Goal: Task Accomplishment & Management: Use online tool/utility

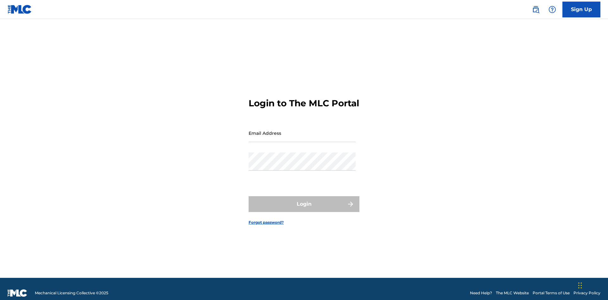
scroll to position [8, 0]
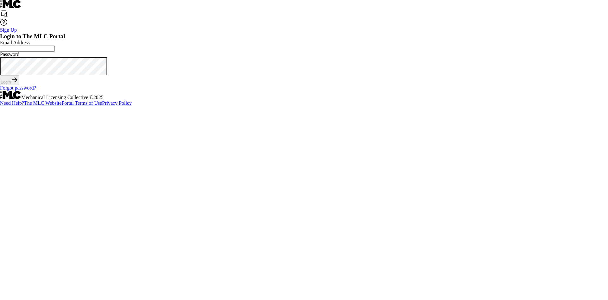
click at [55, 52] on input "Email Address" at bounding box center [27, 49] width 55 height 6
type input "[EMAIL_ADDRESS][DOMAIN_NAME]"
click at [19, 85] on button "Login" at bounding box center [9, 80] width 19 height 10
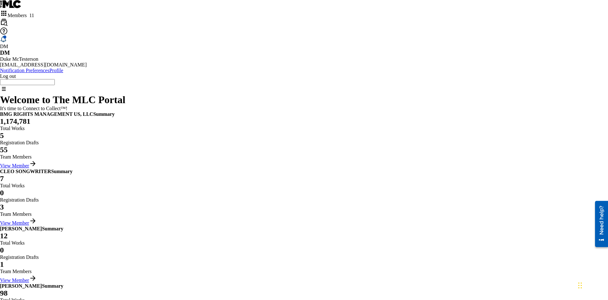
scroll to position [27, 0]
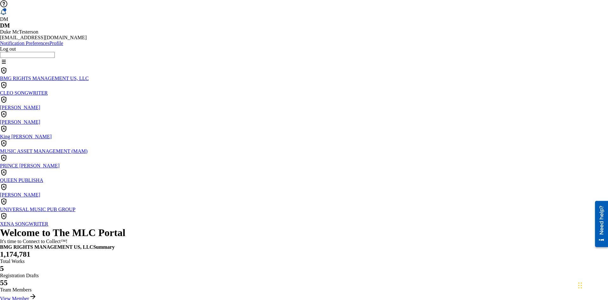
scroll to position [0, 0]
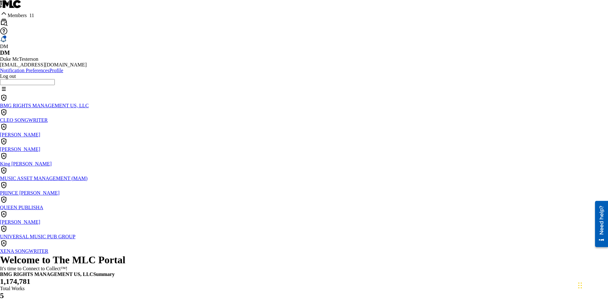
click at [179, 147] on p "EYAMA MCSINGER" at bounding box center [304, 150] width 608 height 6
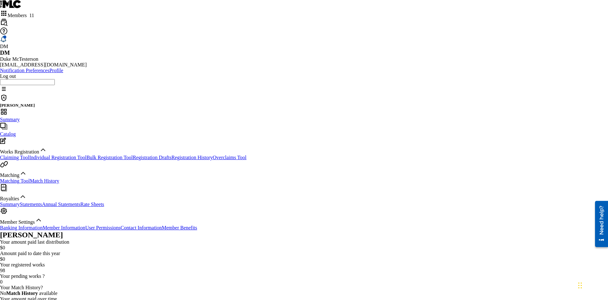
click at [213, 155] on link "Overclaims Tool" at bounding box center [230, 157] width 34 height 5
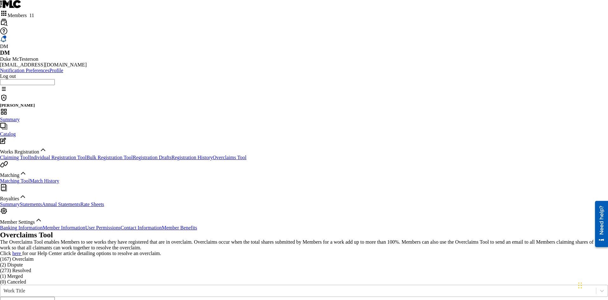
click at [172, 288] on div "Work Title" at bounding box center [297, 291] width 589 height 6
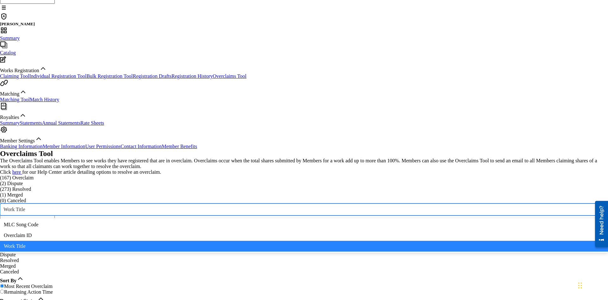
click at [177, 230] on div "Overclaim ID" at bounding box center [304, 235] width 608 height 11
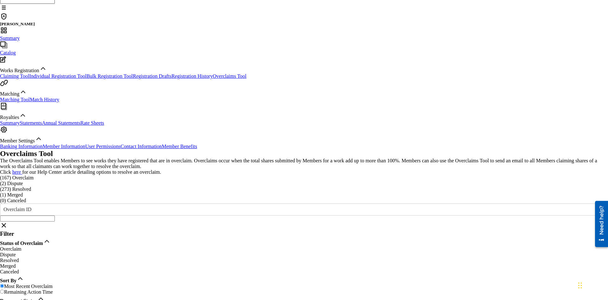
click at [55, 216] on input "Search Form" at bounding box center [27, 219] width 55 height 6
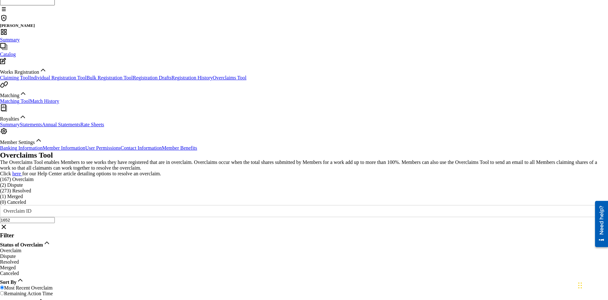
type input "1652"
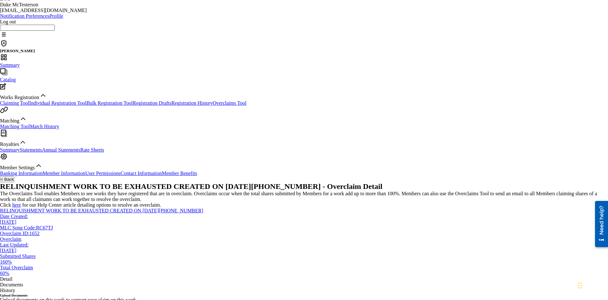
scroll to position [16, 0]
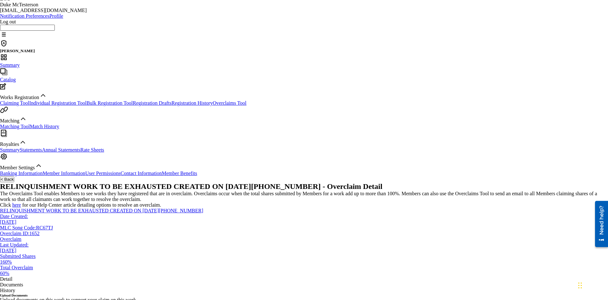
scroll to position [12, 0]
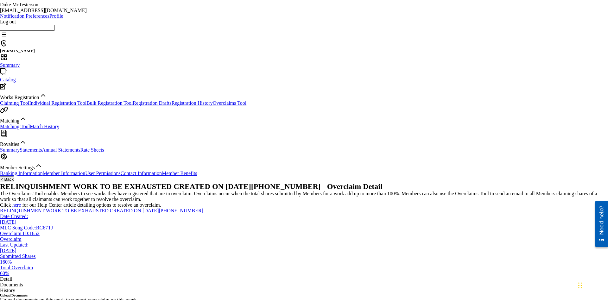
scroll to position [12, 0]
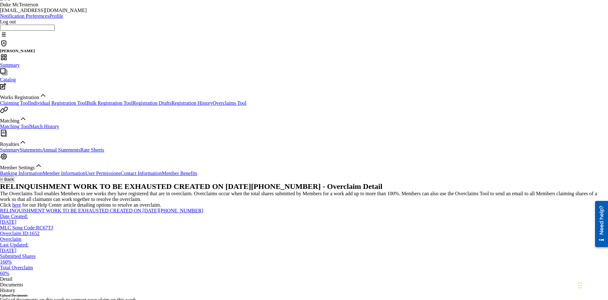
scroll to position [12, 0]
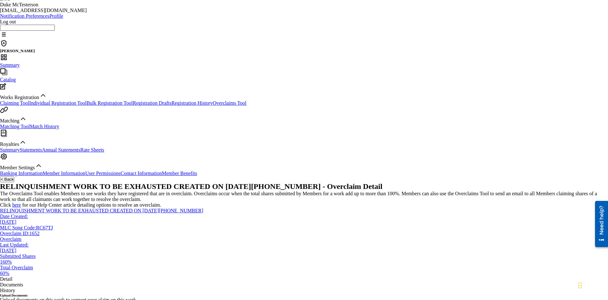
scroll to position [12, 0]
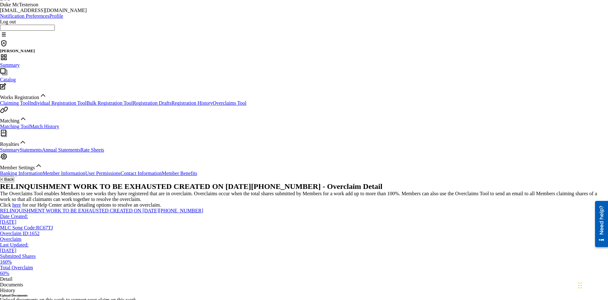
scroll to position [12, 0]
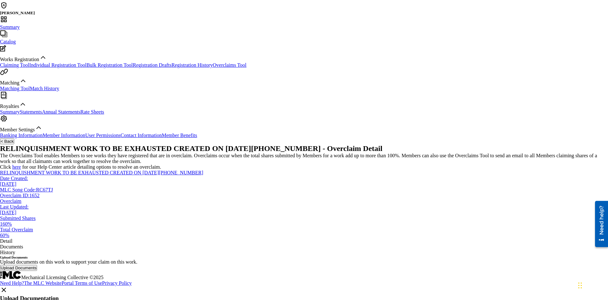
type textarea "2025.08.20.04.35.07"
